Goal: Task Accomplishment & Management: Complete application form

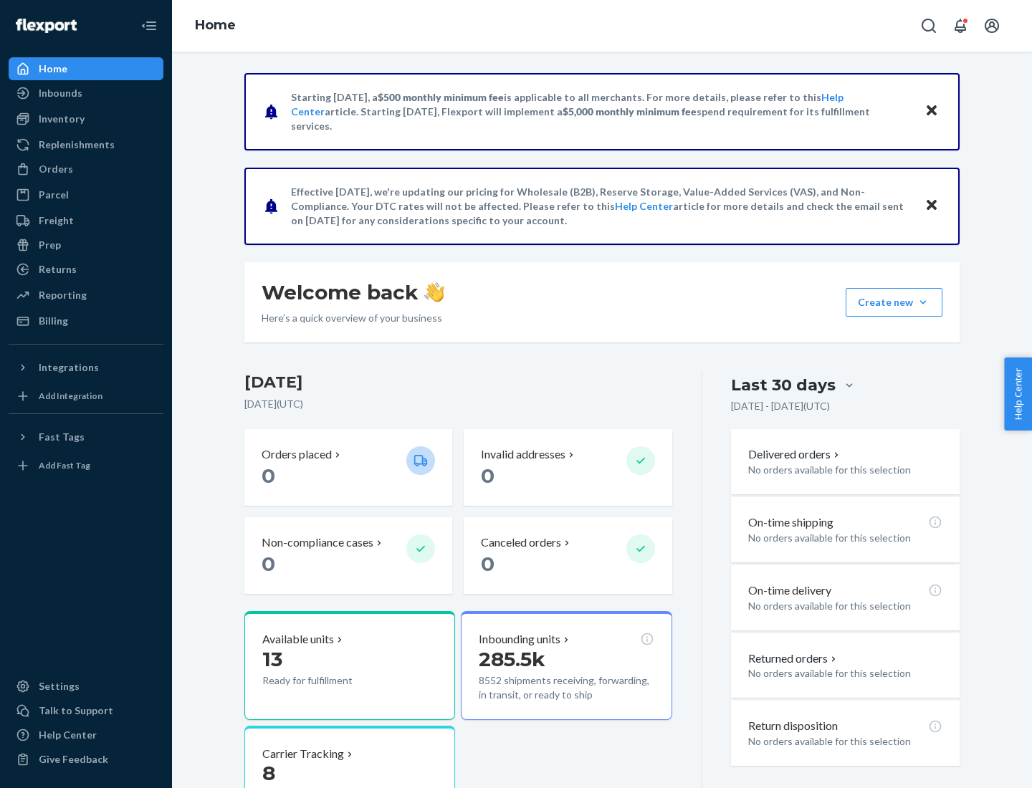
click at [923, 302] on button "Create new Create new inbound Create new order Create new product" at bounding box center [894, 302] width 97 height 29
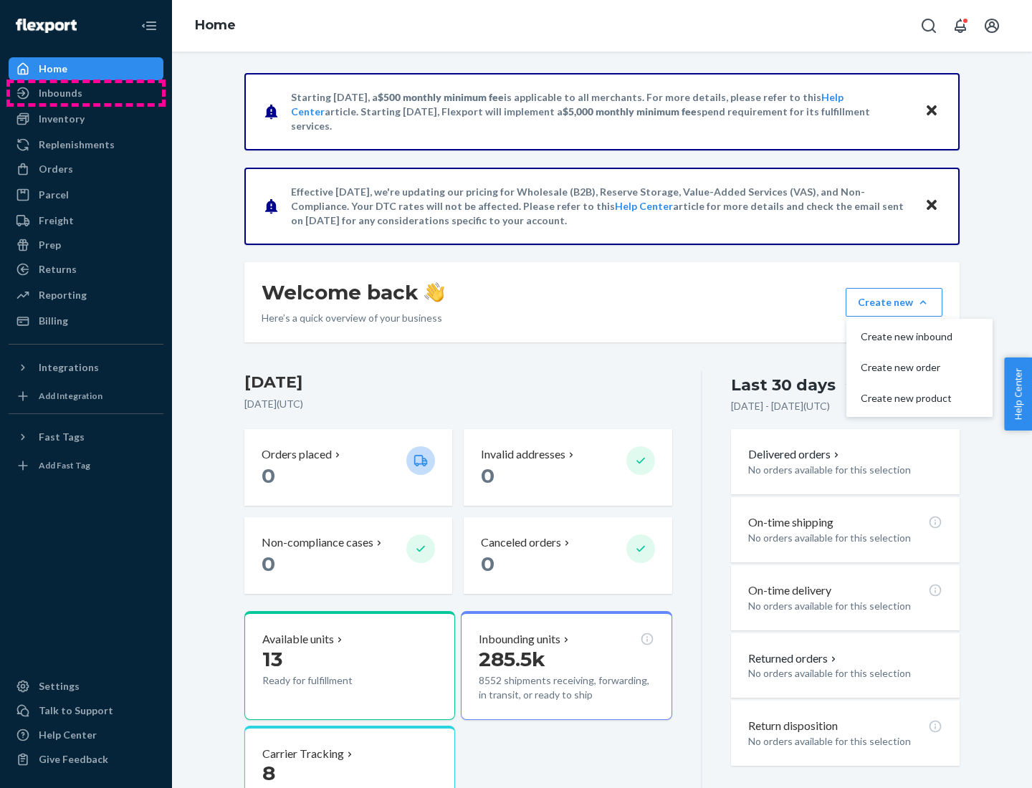
click at [86, 93] on div "Inbounds" at bounding box center [86, 93] width 152 height 20
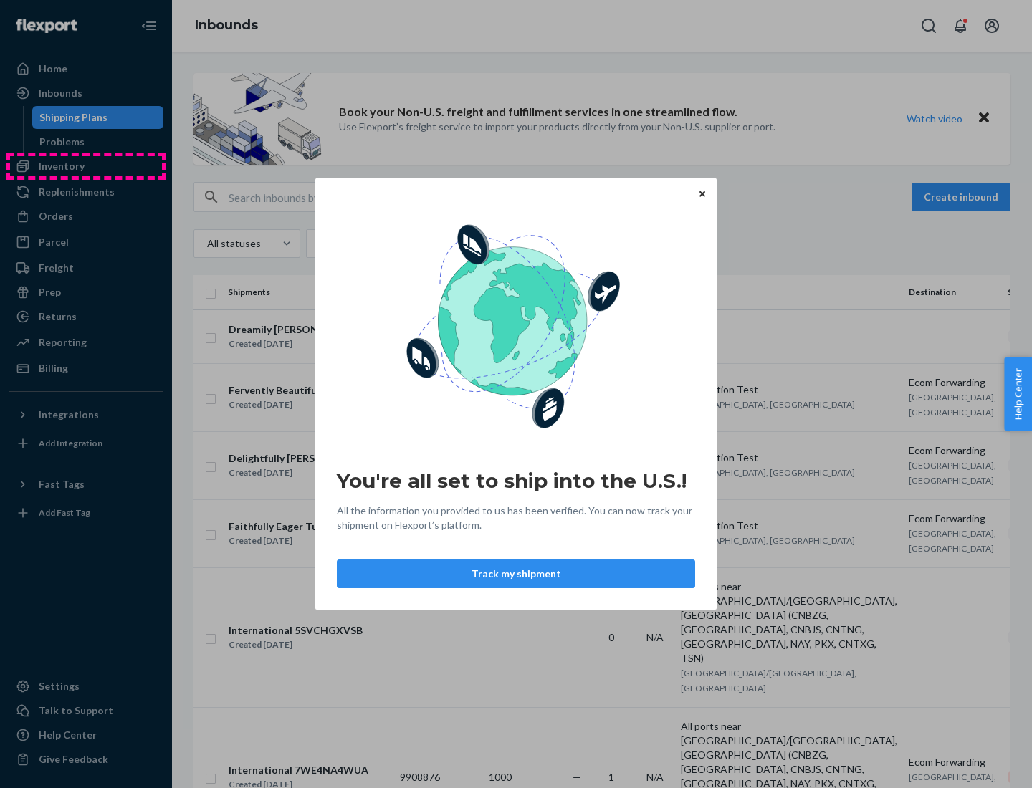
click at [86, 166] on div "You're all set to ship into the U.S.! All the information you provided to us ha…" at bounding box center [516, 394] width 1032 height 788
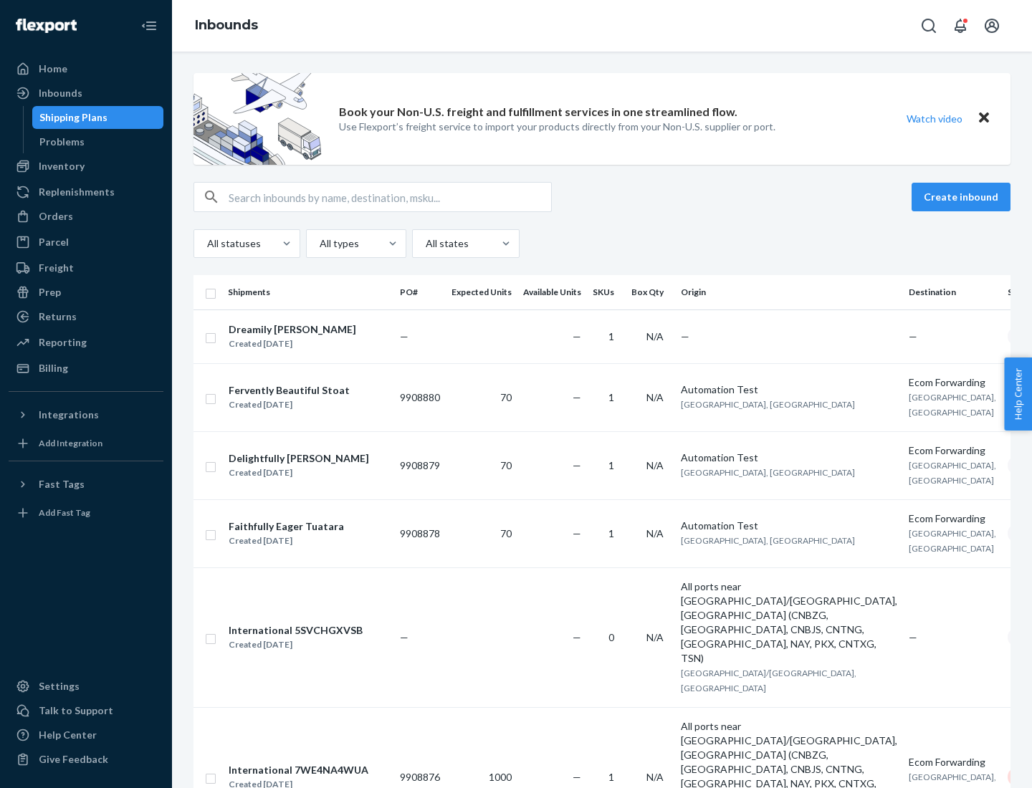
click at [602, 26] on div "Inbounds" at bounding box center [602, 26] width 860 height 52
click at [602, 244] on div "All statuses All types All states" at bounding box center [602, 243] width 817 height 29
click at [71, 118] on div "Shipping Plans" at bounding box center [73, 117] width 68 height 14
click at [963, 197] on button "Create inbound" at bounding box center [961, 197] width 99 height 29
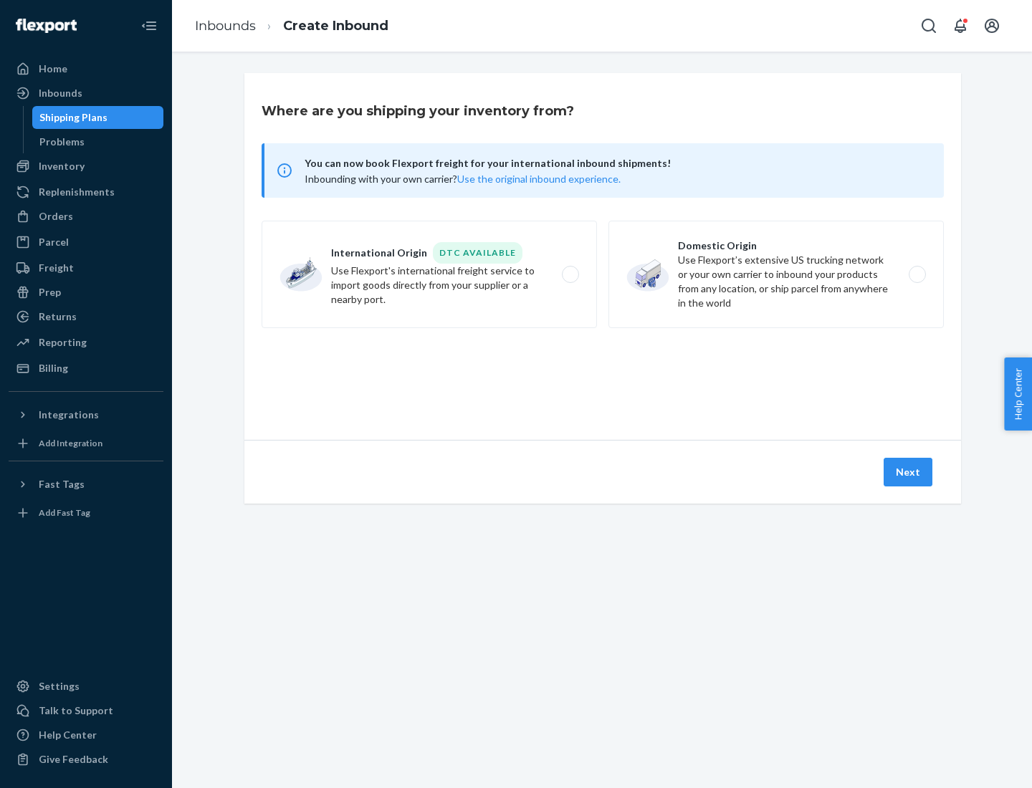
click at [429, 275] on label "International Origin DTC Available Use Flexport's international freight service…" at bounding box center [429, 275] width 335 height 108
click at [570, 275] on input "International Origin DTC Available Use Flexport's international freight service…" at bounding box center [574, 274] width 9 height 9
radio input "true"
click at [603, 375] on icon at bounding box center [602, 374] width 47 height 47
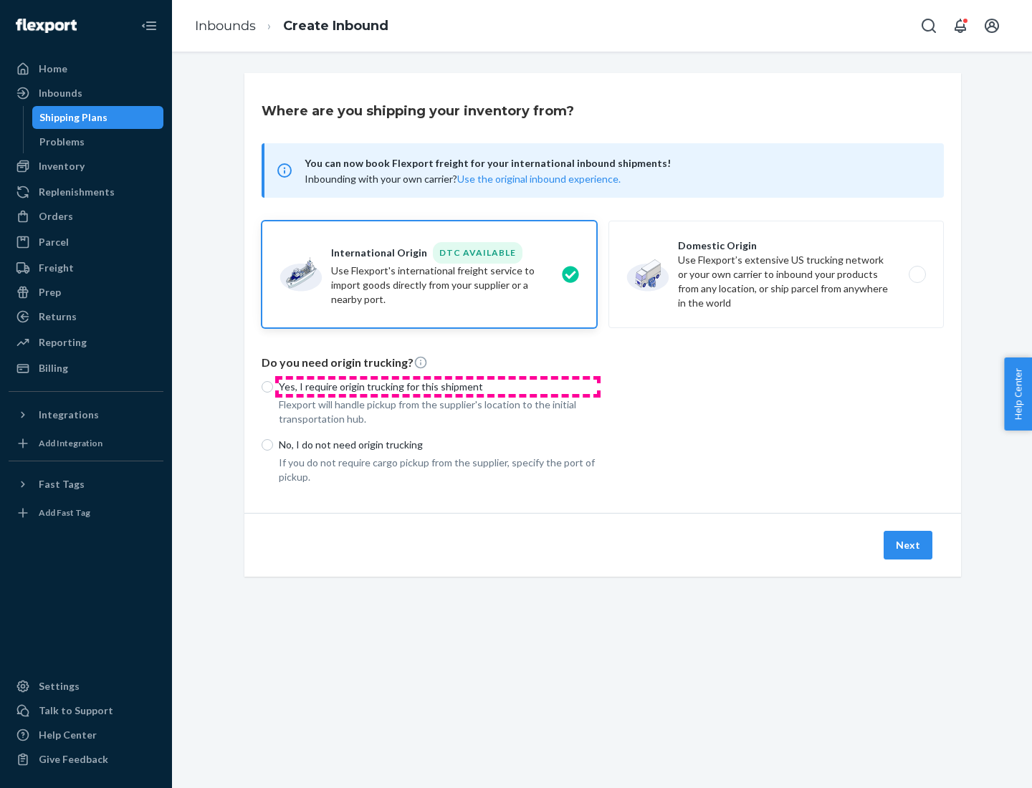
click at [438, 386] on p "Yes, I require origin trucking for this shipment" at bounding box center [438, 387] width 318 height 14
click at [273, 386] on input "Yes, I require origin trucking for this shipment" at bounding box center [267, 386] width 11 height 11
radio input "true"
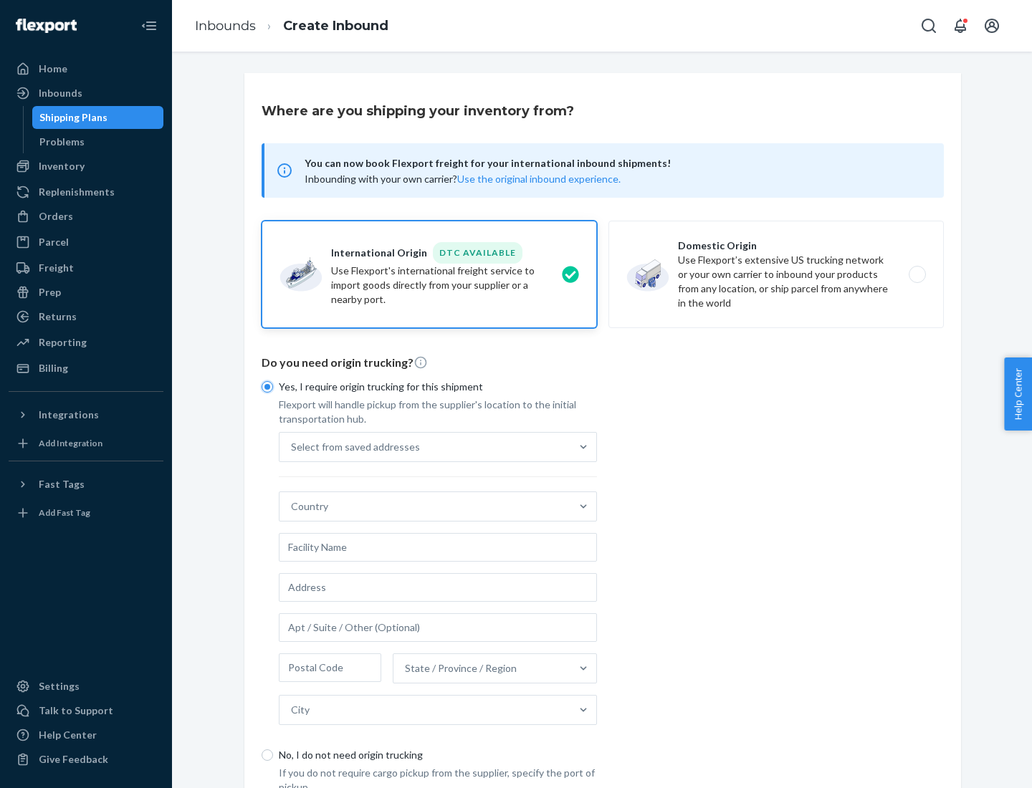
scroll to position [27, 0]
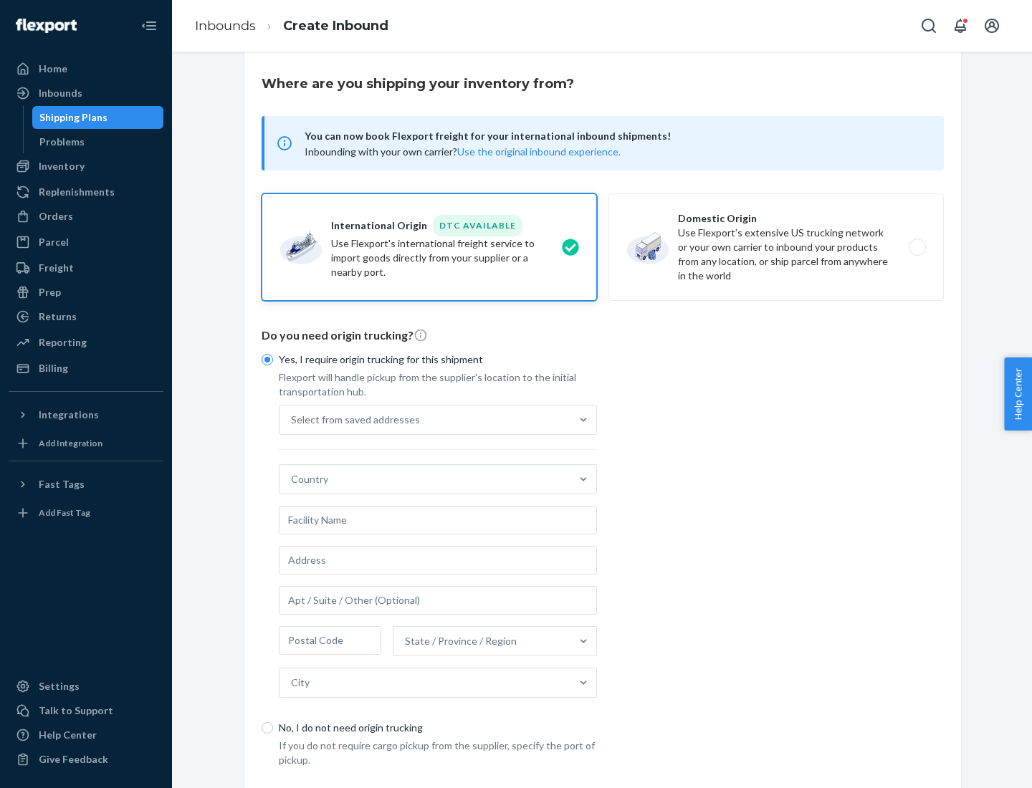
click at [425, 419] on div "Select from saved addresses" at bounding box center [425, 420] width 291 height 29
click at [292, 419] on input "Select from saved addresses" at bounding box center [291, 420] width 1 height 14
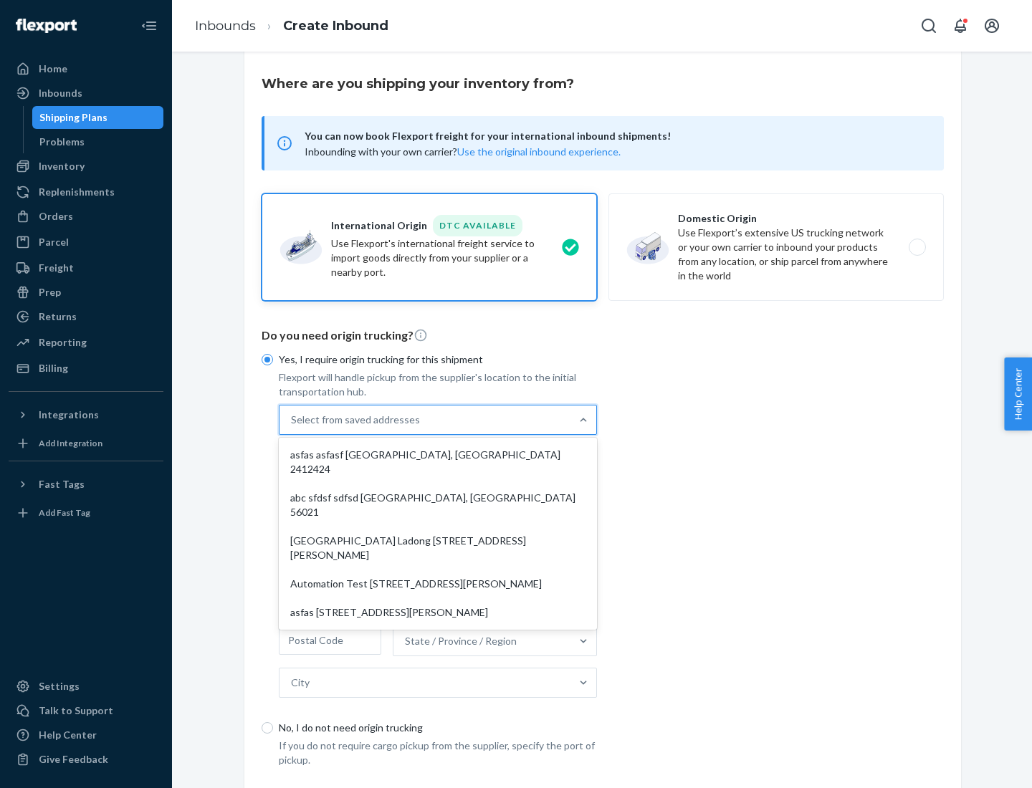
scroll to position [62, 0]
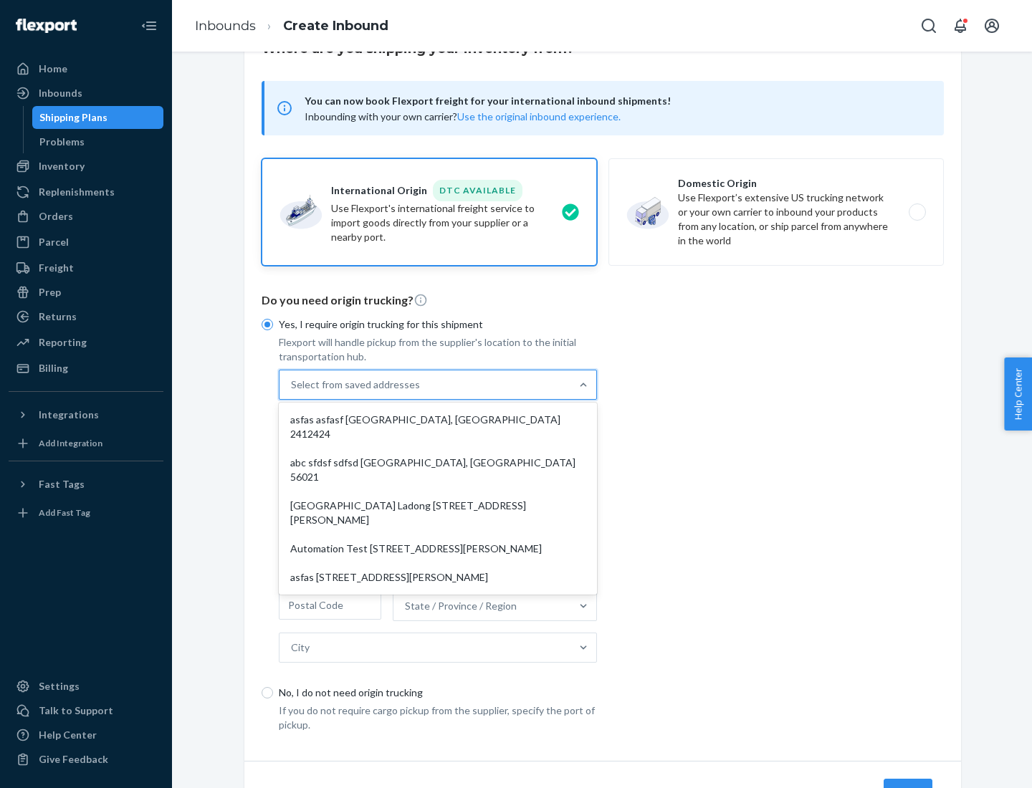
click at [438, 419] on div "asfas asfasf [GEOGRAPHIC_DATA], [GEOGRAPHIC_DATA] 2412424" at bounding box center [438, 427] width 313 height 43
click at [292, 392] on input "option asfas asfasf [GEOGRAPHIC_DATA], [GEOGRAPHIC_DATA] 2412424 focused, 1 of …" at bounding box center [291, 385] width 1 height 14
type input "asfas"
type input "asfasf"
type input "2412424"
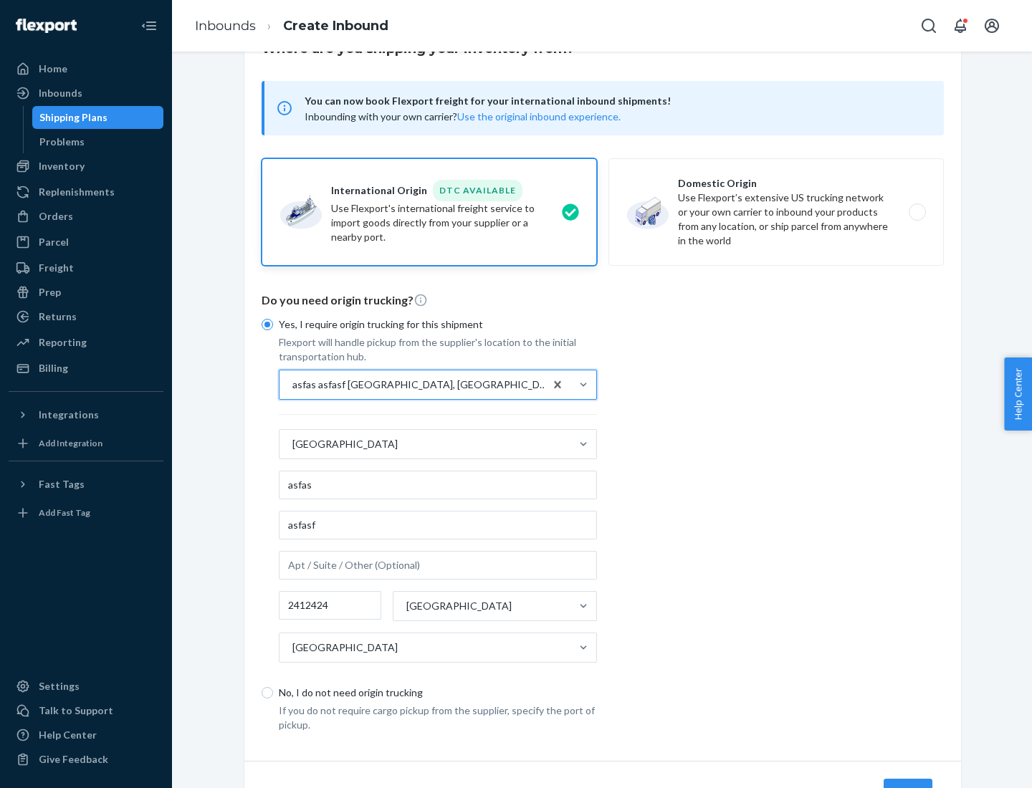
scroll to position [133, 0]
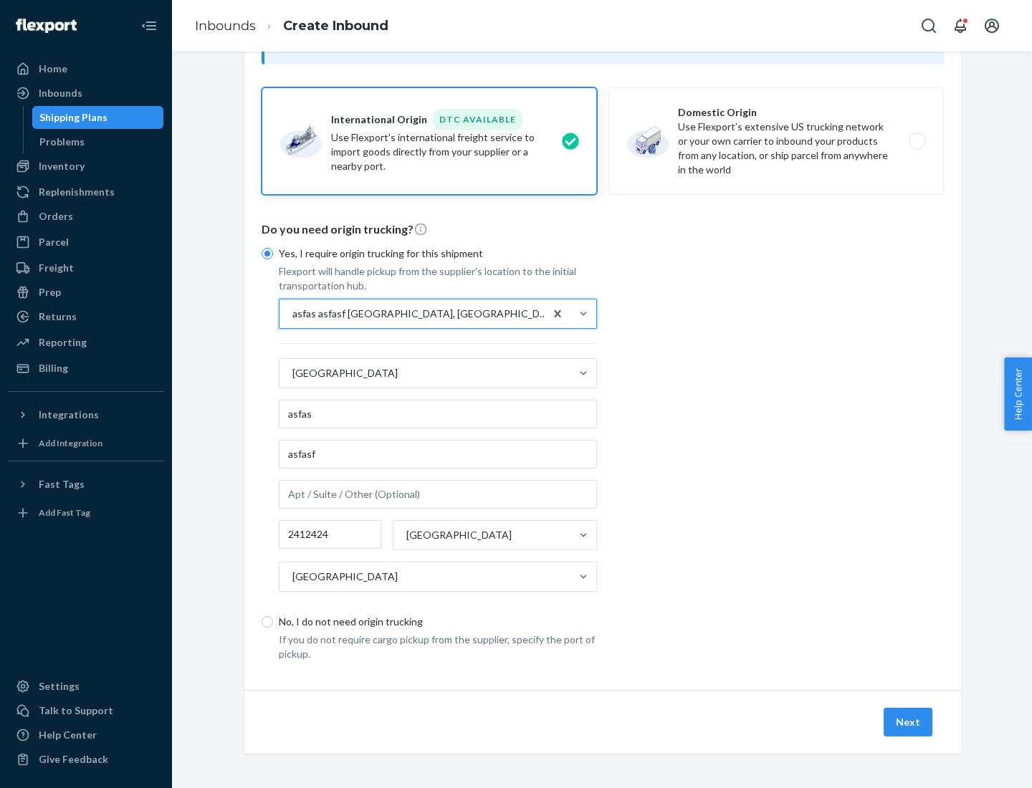
click at [909, 722] on button "Next" at bounding box center [908, 722] width 49 height 29
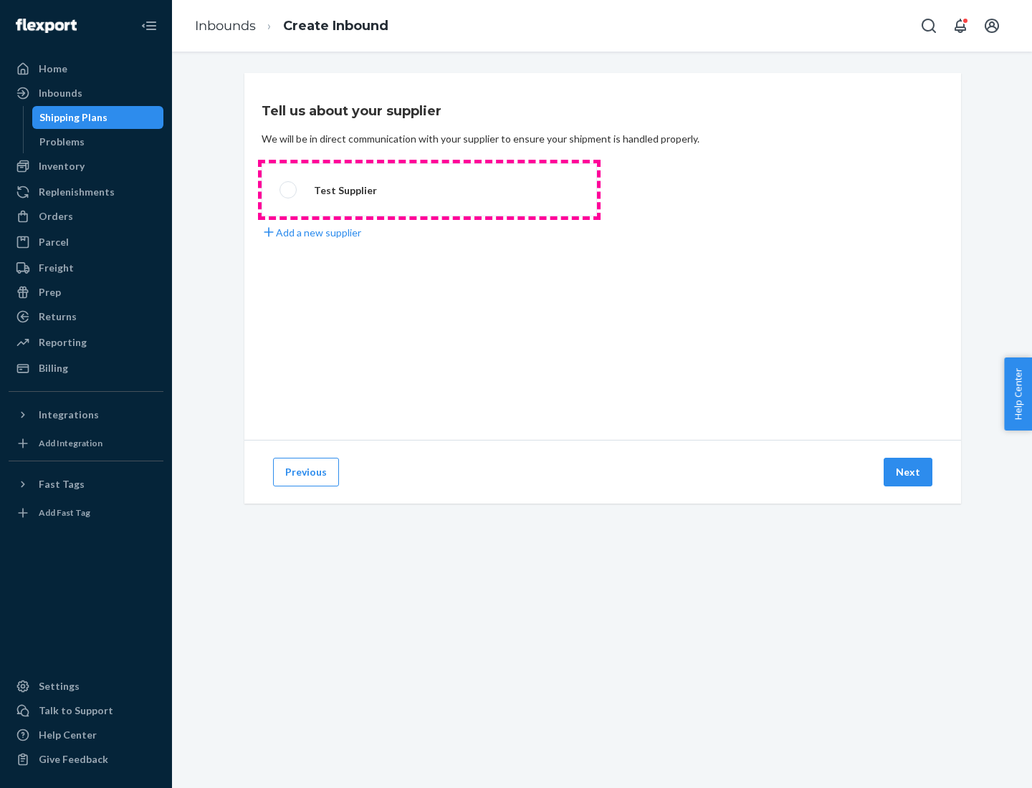
click at [429, 190] on label "Test Supplier" at bounding box center [429, 189] width 335 height 53
click at [289, 190] on input "Test Supplier" at bounding box center [284, 190] width 9 height 9
radio input "true"
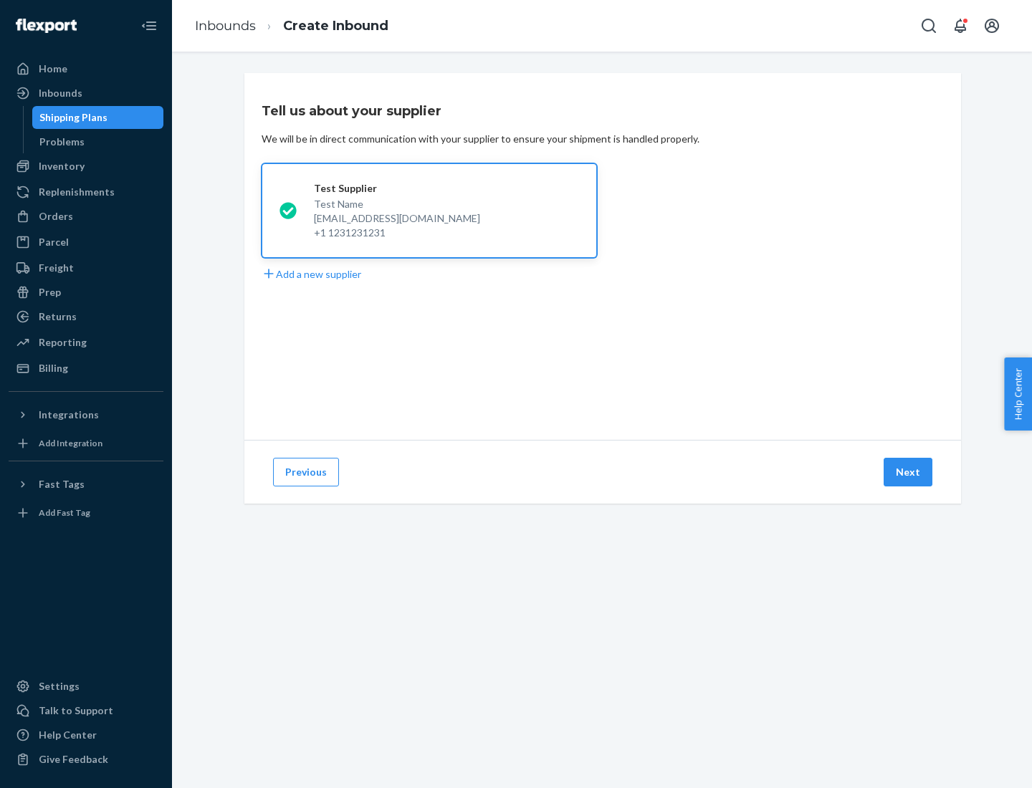
click at [909, 472] on button "Next" at bounding box center [908, 472] width 49 height 29
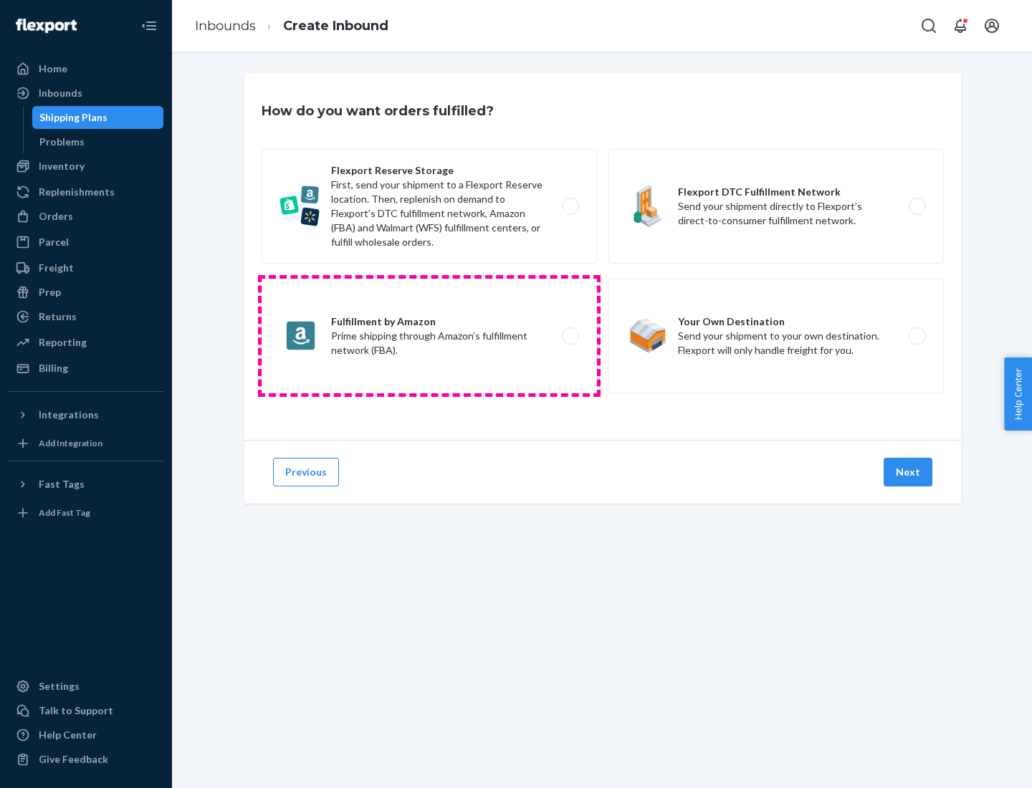
click at [429, 336] on label "Fulfillment by Amazon Prime shipping through Amazon’s fulfillment network (FBA)." at bounding box center [429, 336] width 335 height 115
click at [570, 336] on input "Fulfillment by Amazon Prime shipping through Amazon’s fulfillment network (FBA)." at bounding box center [574, 336] width 9 height 9
radio input "true"
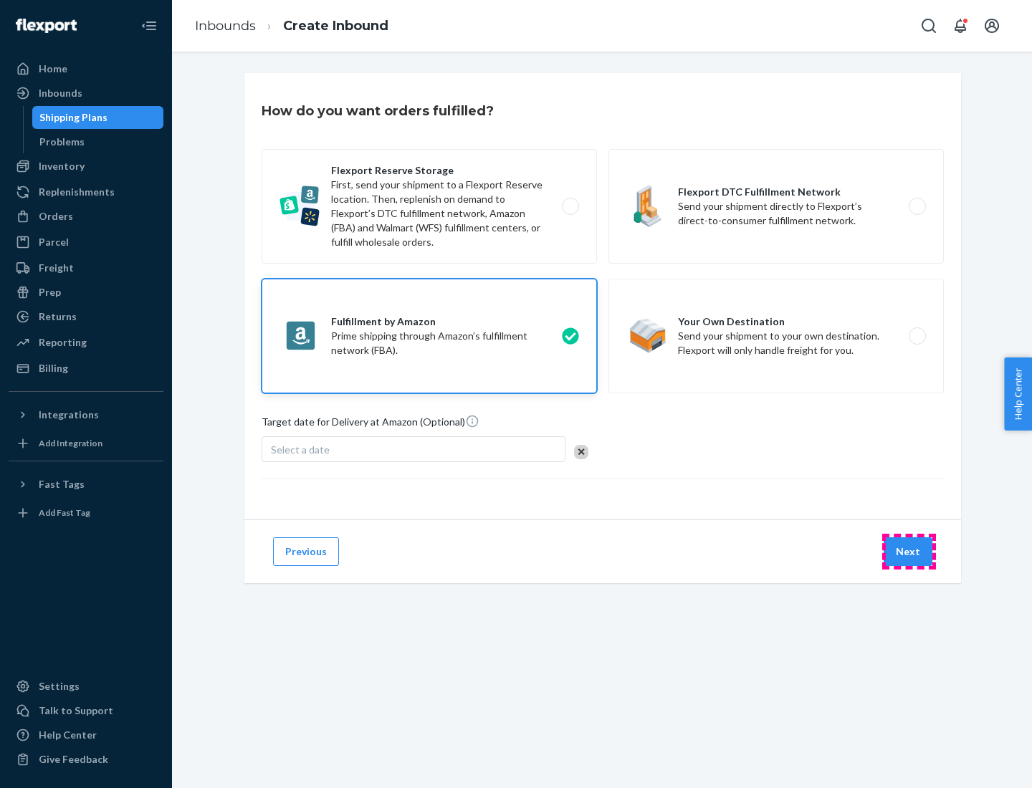
click at [909, 552] on button "Next" at bounding box center [908, 552] width 49 height 29
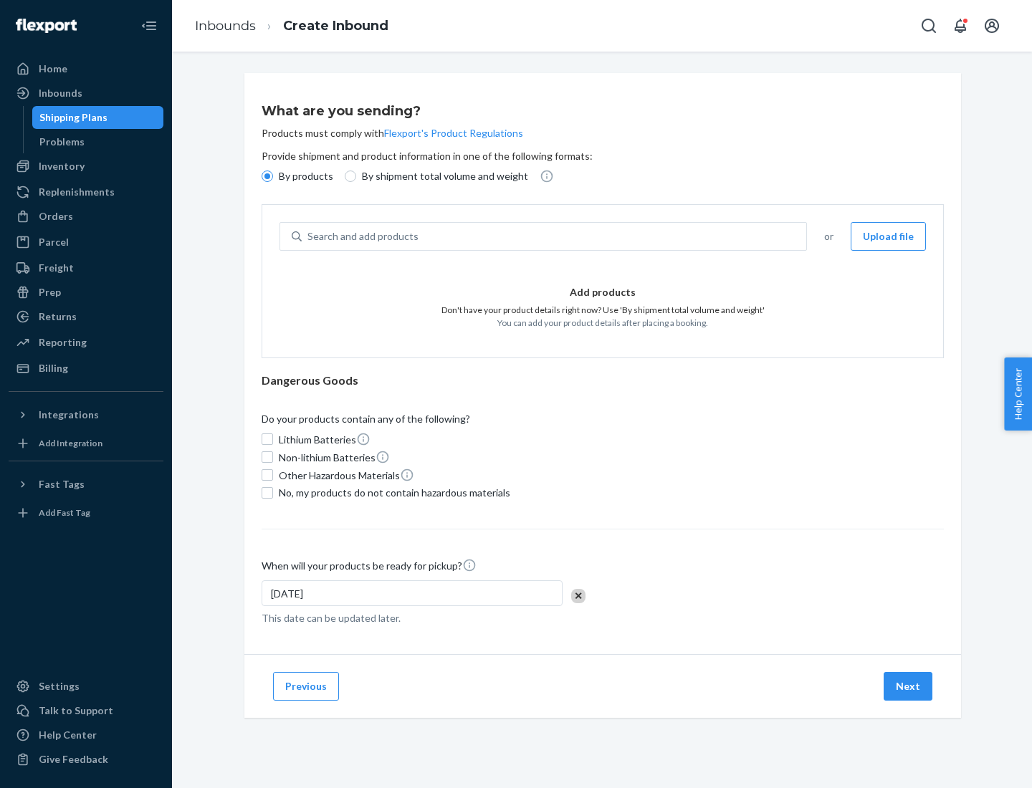
click at [441, 176] on p "By shipment total volume and weight" at bounding box center [445, 176] width 166 height 14
click at [356, 176] on input "By shipment total volume and weight" at bounding box center [350, 176] width 11 height 11
radio input "true"
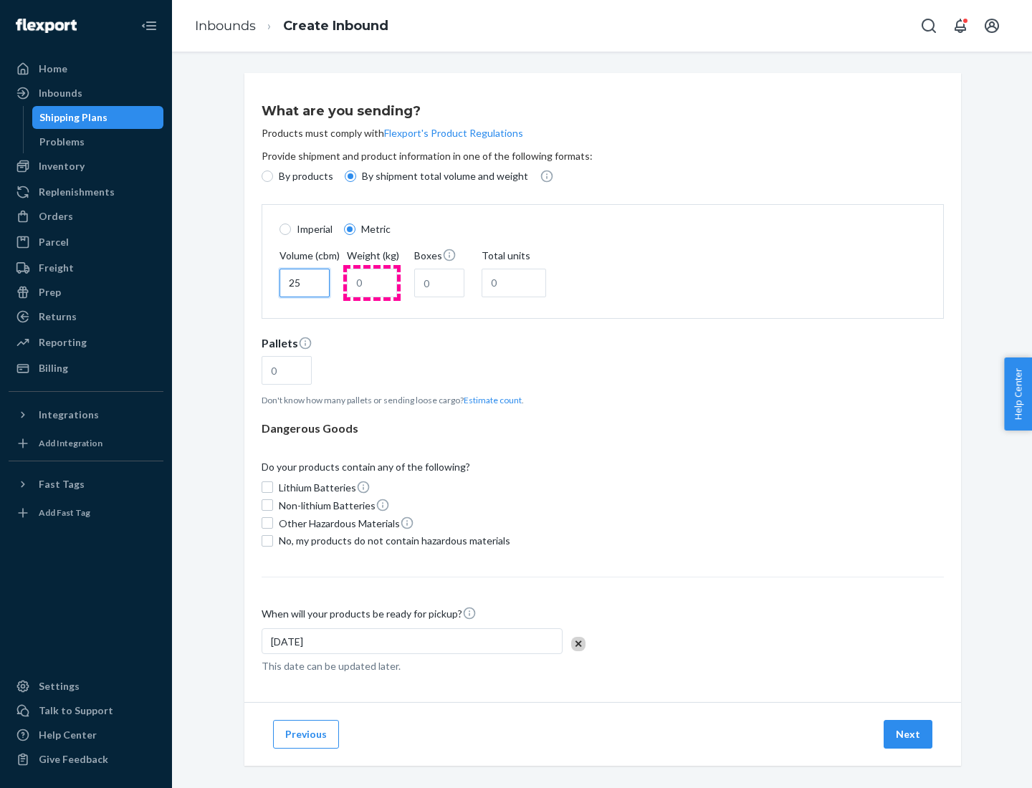
type input "25"
type input "100"
type input "50"
type input "500"
click at [490, 400] on button "Estimate count" at bounding box center [493, 400] width 58 height 12
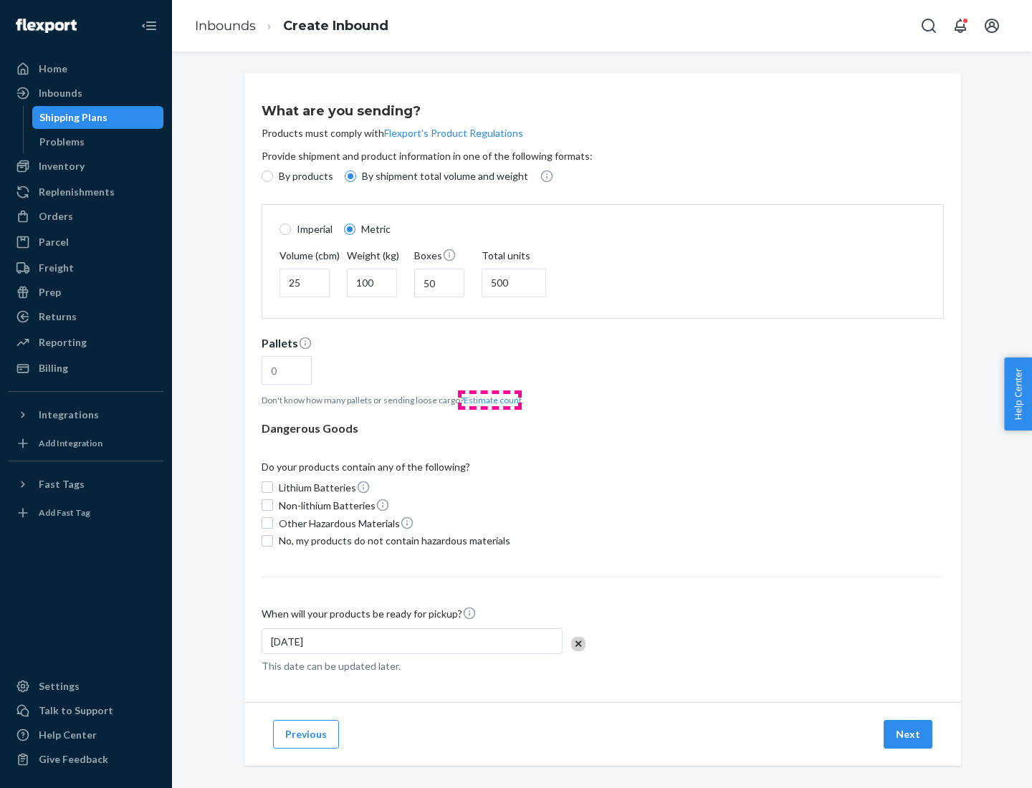
type input "16"
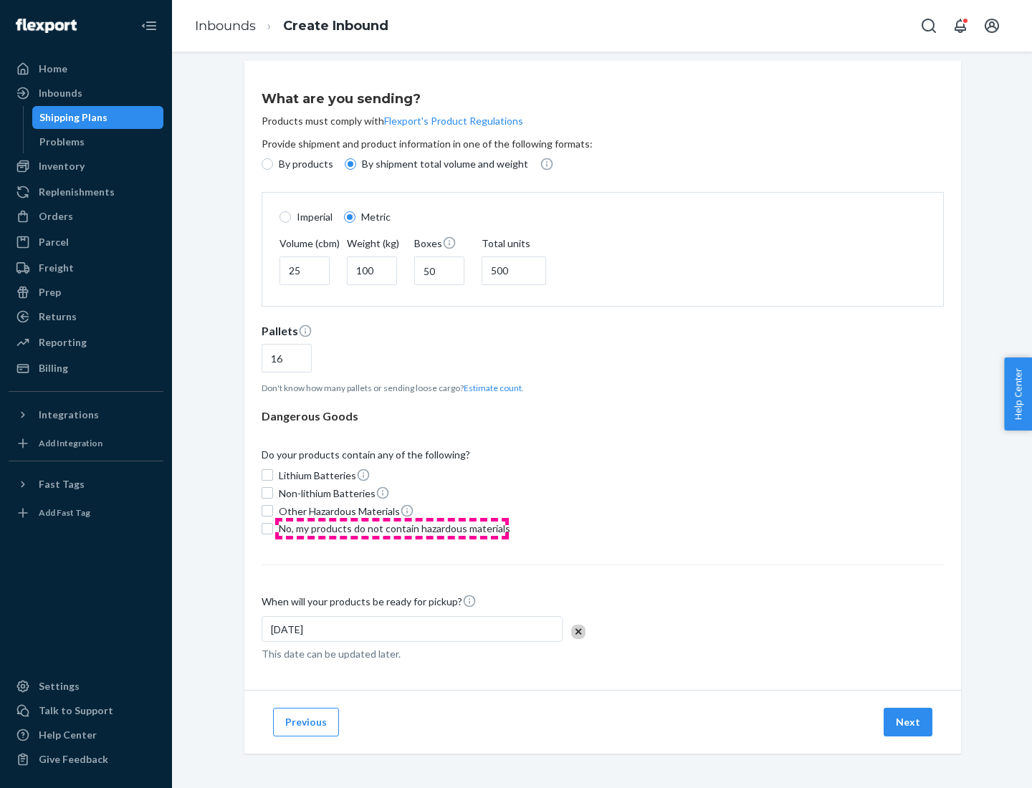
click at [392, 528] on span "No, my products do not contain hazardous materials" at bounding box center [395, 529] width 232 height 14
click at [273, 528] on input "No, my products do not contain hazardous materials" at bounding box center [267, 528] width 11 height 11
checkbox input "true"
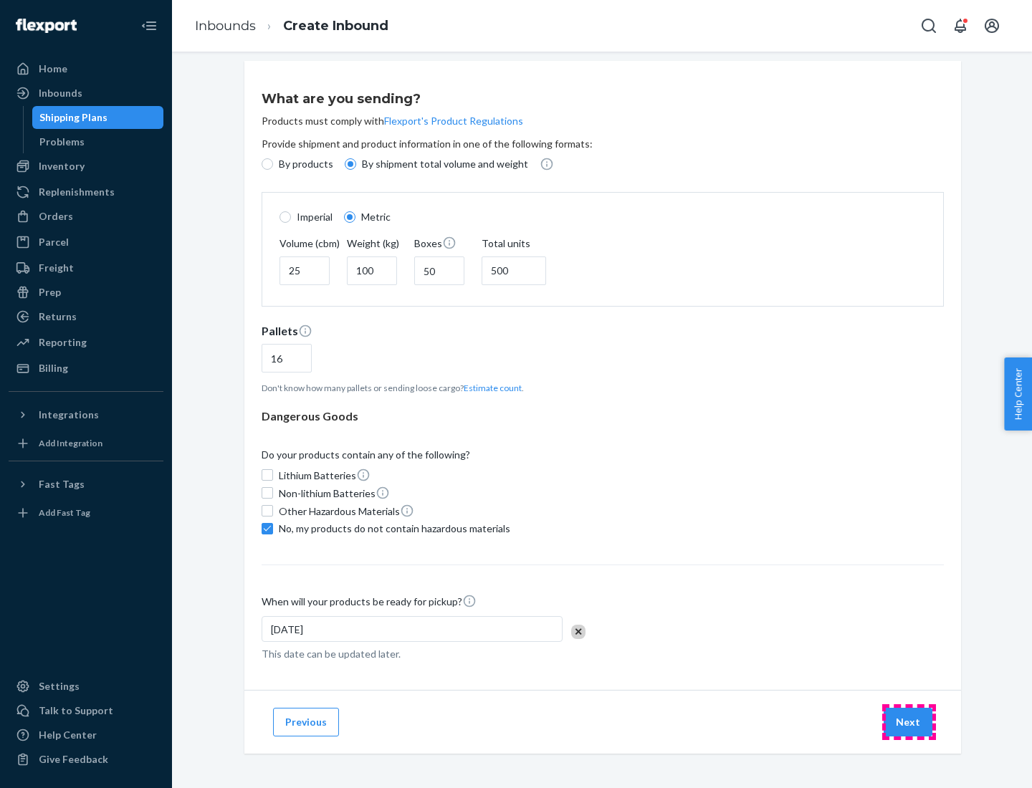
click at [909, 722] on button "Next" at bounding box center [908, 722] width 49 height 29
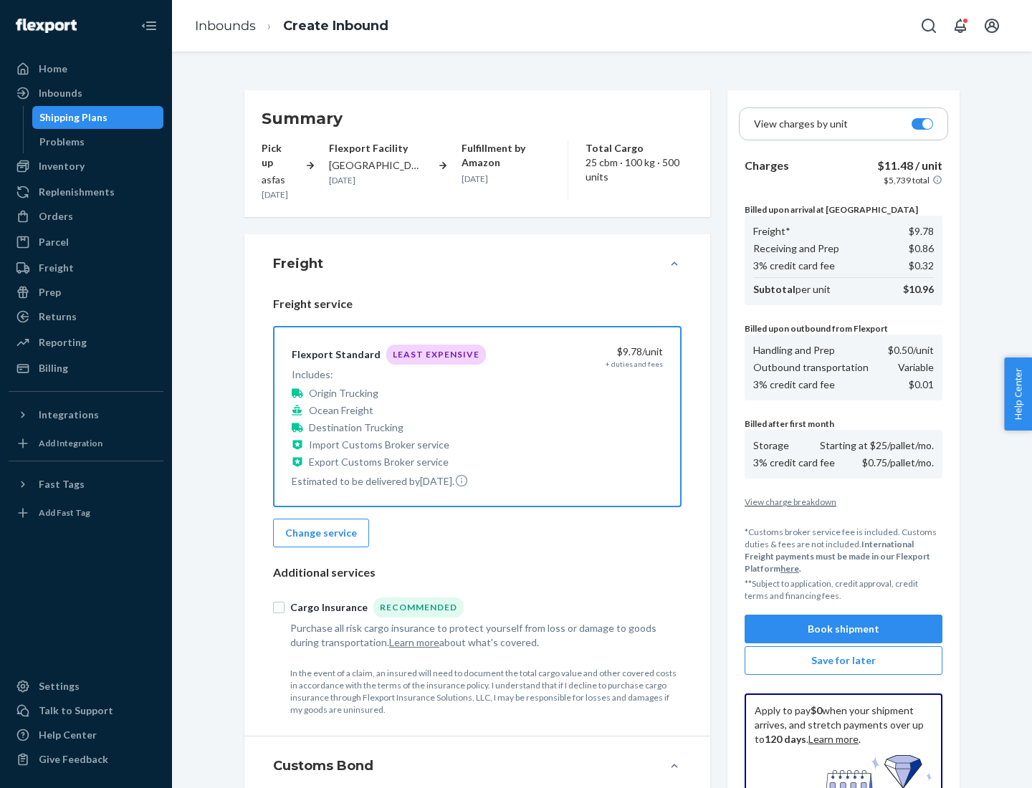
scroll to position [209, 0]
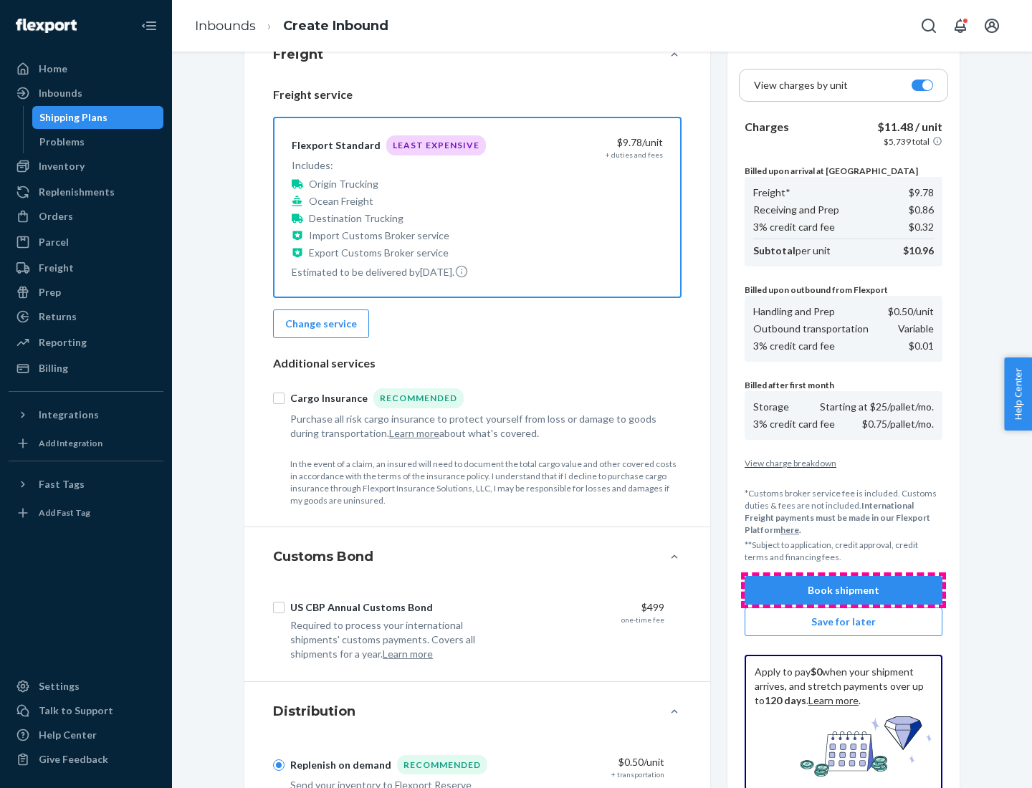
click at [844, 591] on button "Book shipment" at bounding box center [844, 590] width 198 height 29
